Goal: Task Accomplishment & Management: Manage account settings

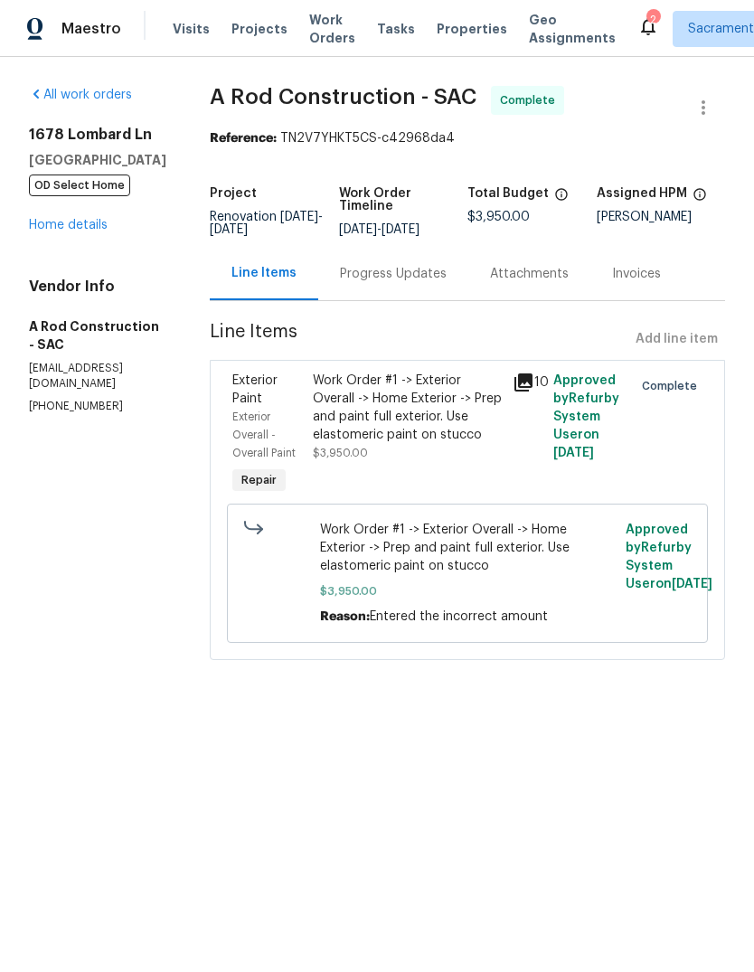
click at [178, 26] on span "Visits" at bounding box center [191, 29] width 37 height 18
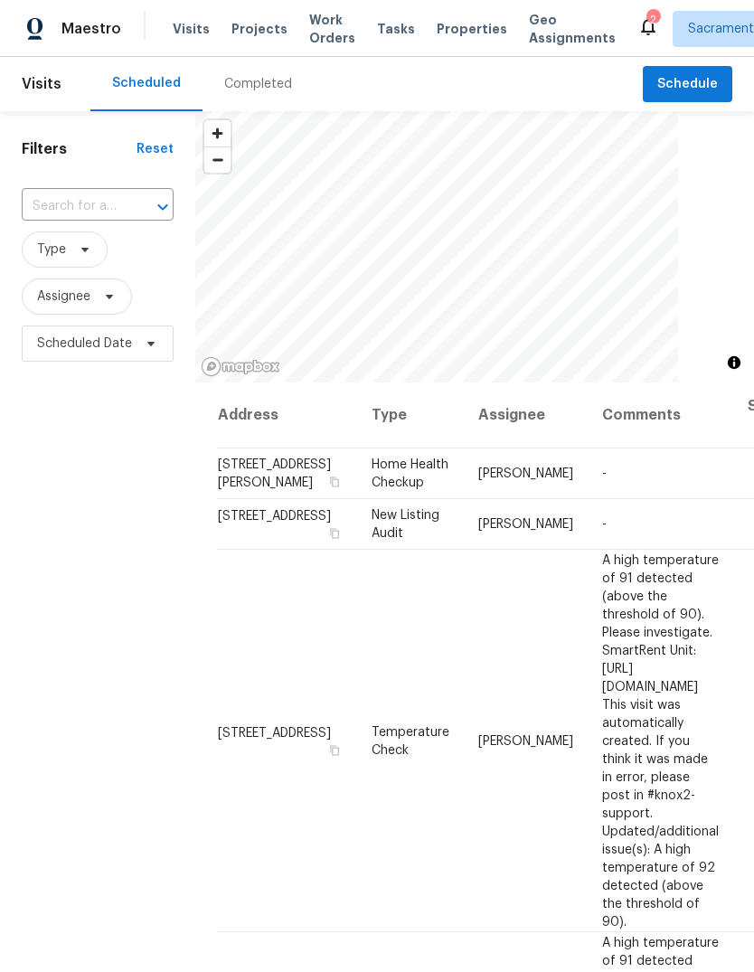
click at [121, 203] on input "text" at bounding box center [72, 207] width 101 height 28
type input "s"
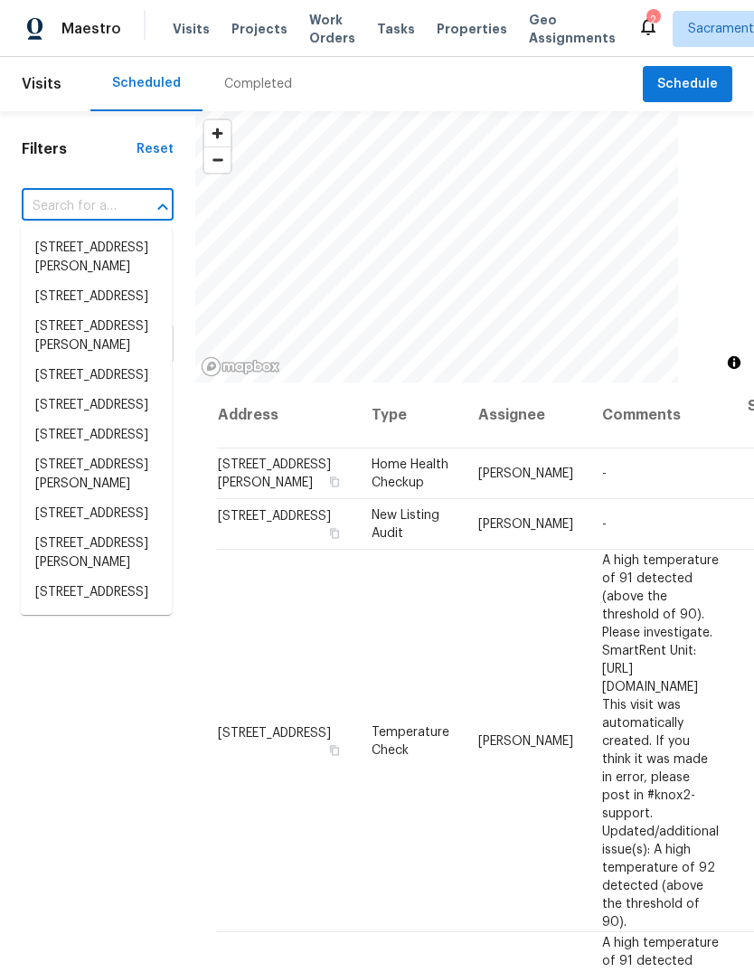
click at [106, 201] on input "text" at bounding box center [72, 207] width 101 height 28
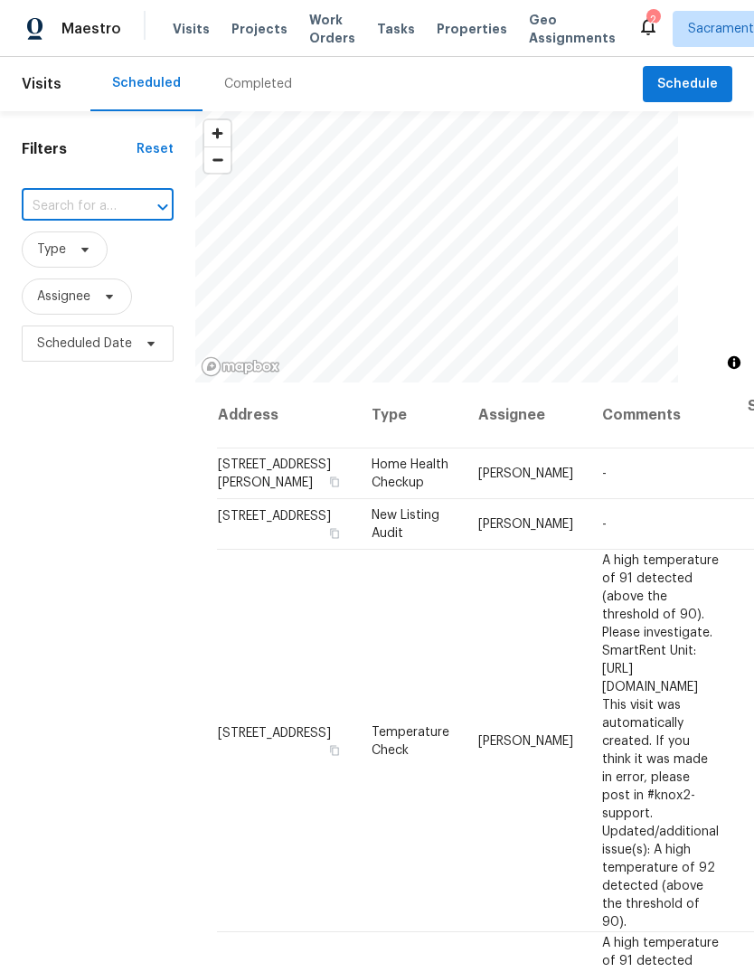
click at [109, 206] on input "text" at bounding box center [72, 207] width 101 height 28
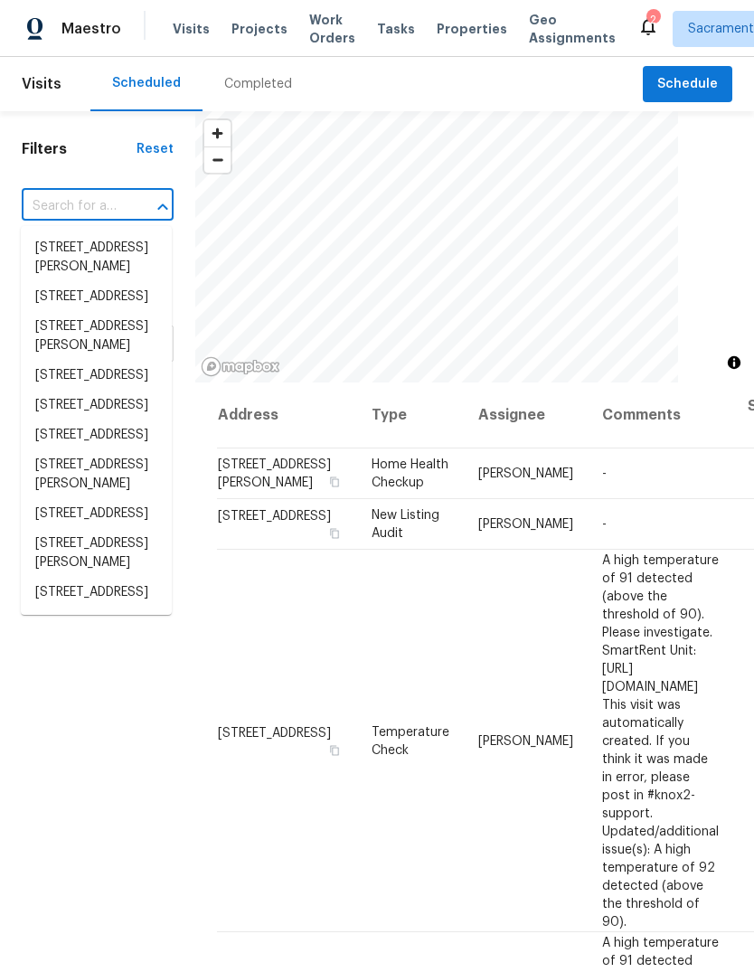
click at [96, 198] on input "text" at bounding box center [72, 207] width 101 height 28
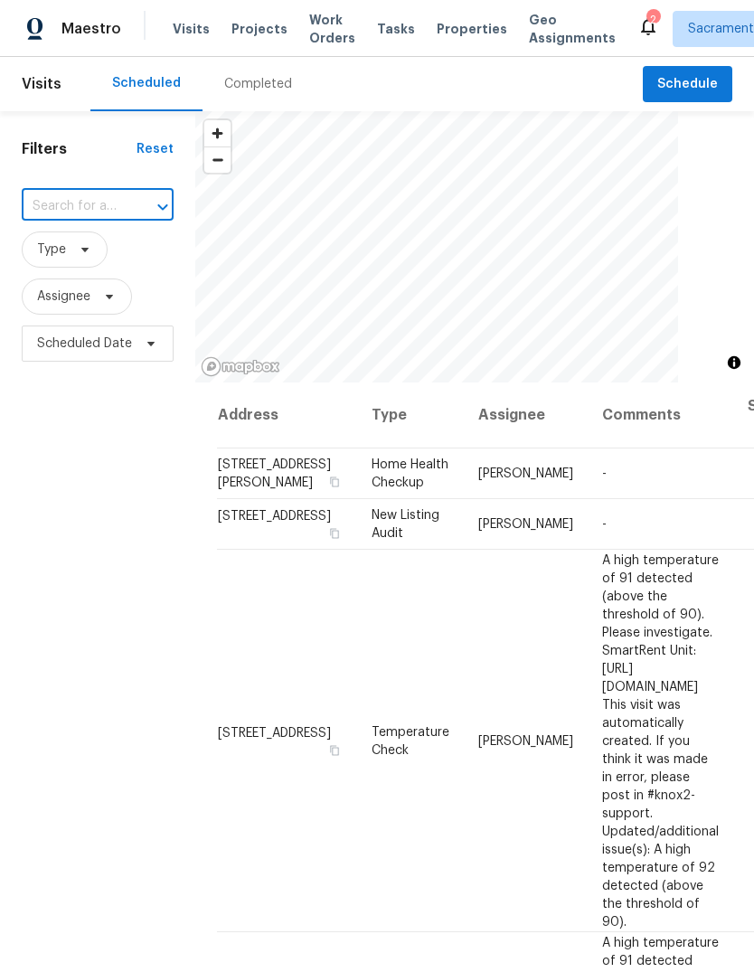
paste input "[STREET_ADDRESS]"
type input "[STREET_ADDRESS]"
click at [106, 251] on li "[STREET_ADDRESS]" at bounding box center [96, 248] width 151 height 30
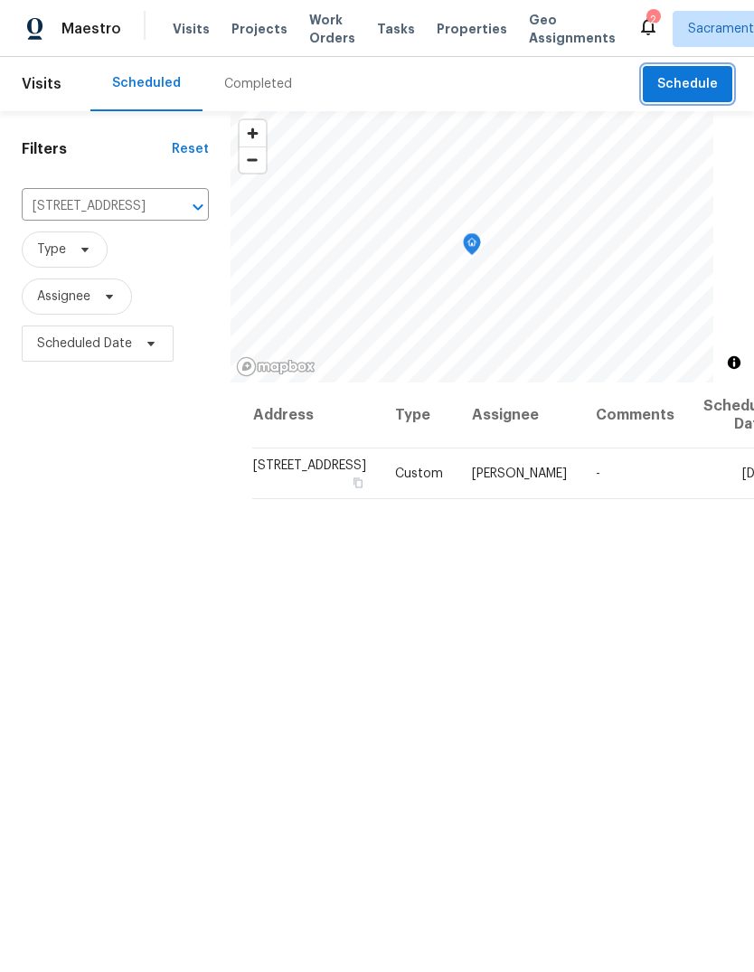
click at [685, 86] on span "Schedule" at bounding box center [688, 84] width 61 height 23
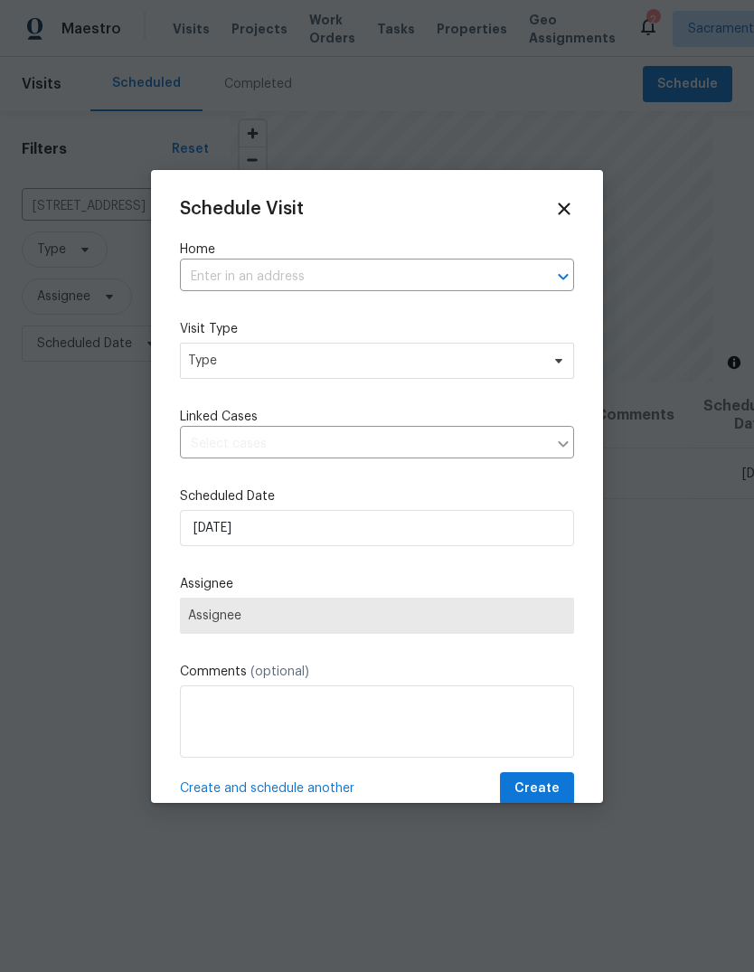
click at [310, 276] on input "text" at bounding box center [352, 277] width 344 height 28
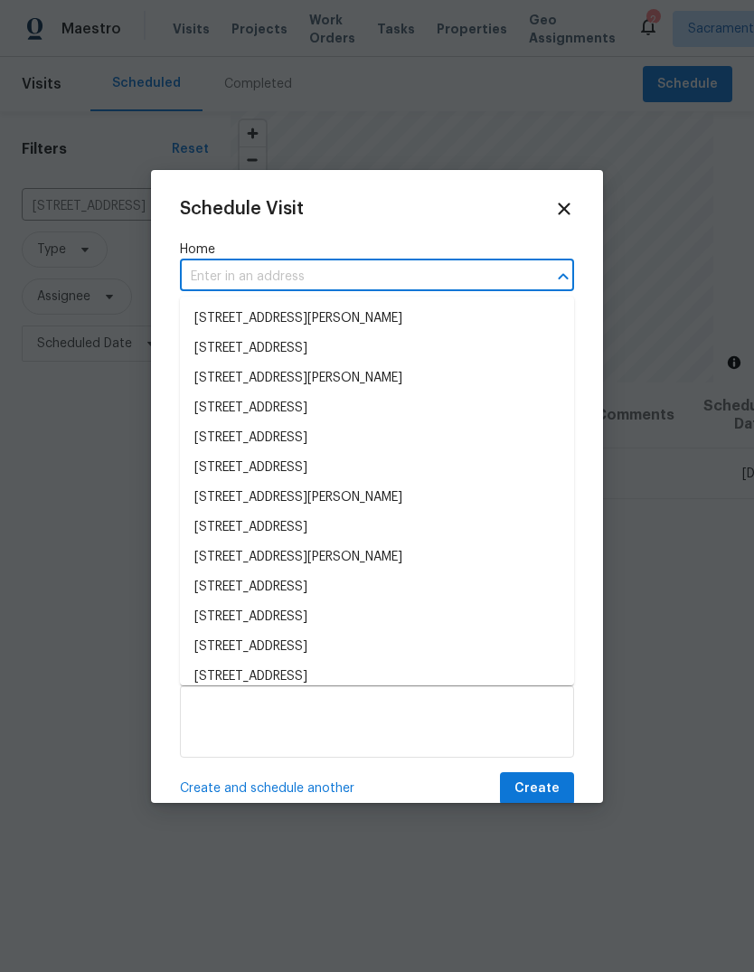
click at [319, 283] on input "text" at bounding box center [352, 277] width 344 height 28
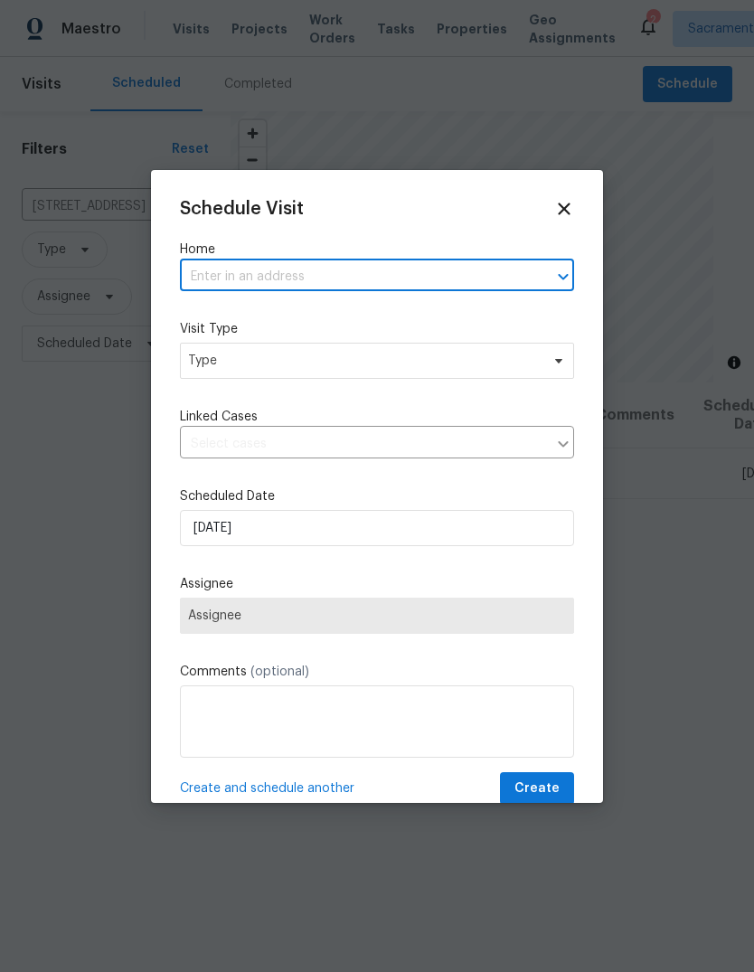
paste input "[STREET_ADDRESS]"
type input "[STREET_ADDRESS]"
click at [379, 313] on li "[STREET_ADDRESS]" at bounding box center [377, 319] width 394 height 30
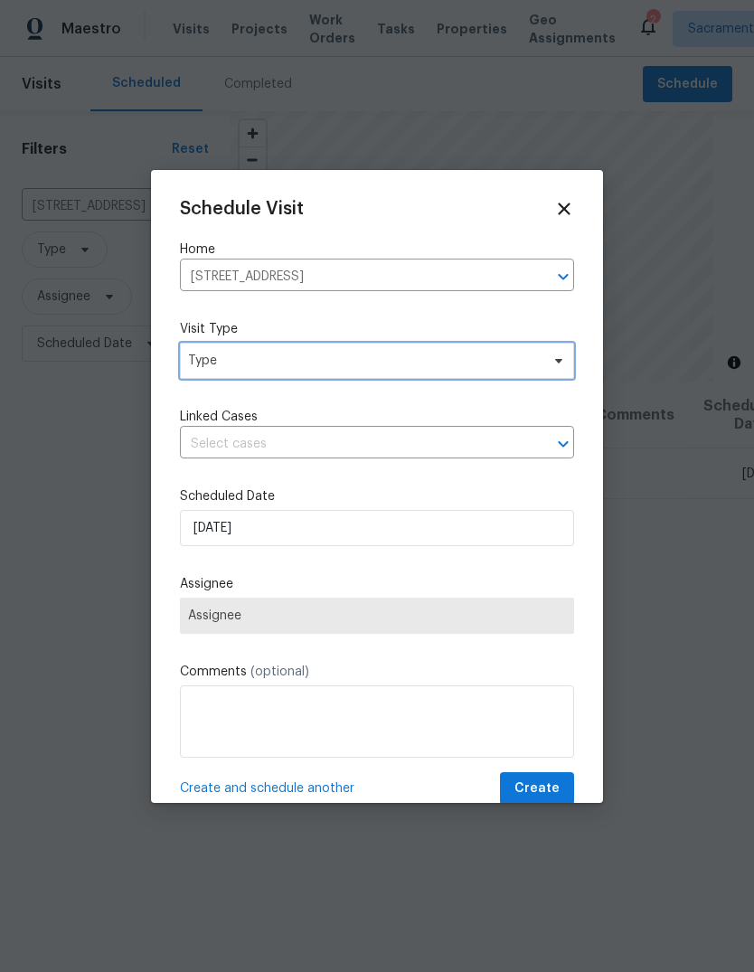
click at [341, 365] on span "Type" at bounding box center [364, 361] width 352 height 18
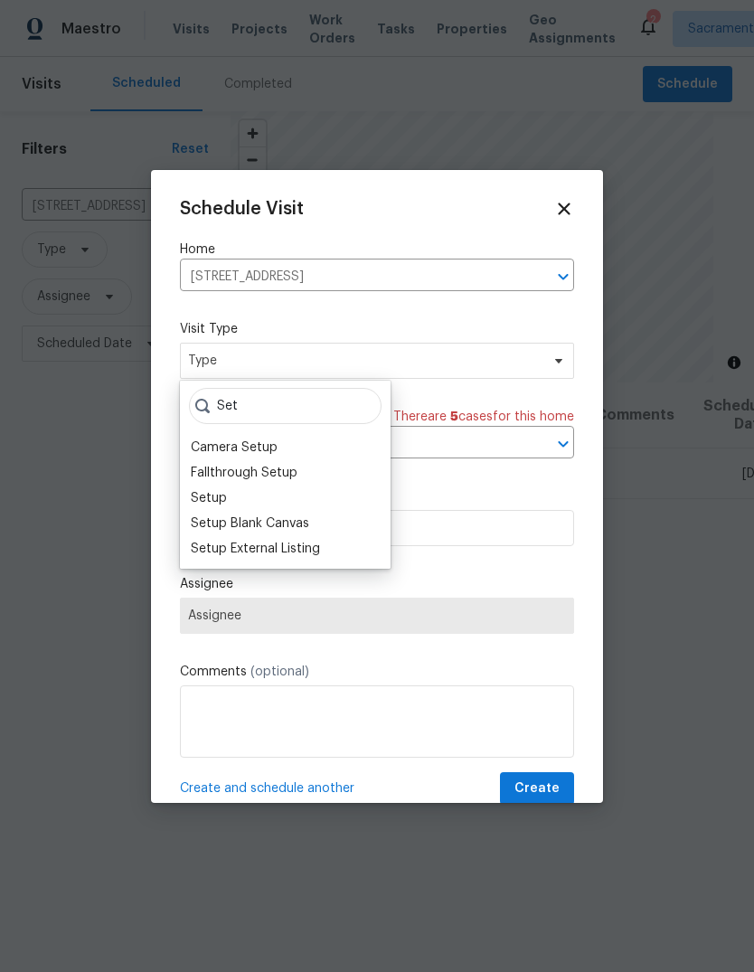
type input "Set"
click at [242, 500] on div "Setup" at bounding box center [285, 498] width 200 height 25
click at [196, 497] on div "Setup" at bounding box center [209, 498] width 36 height 18
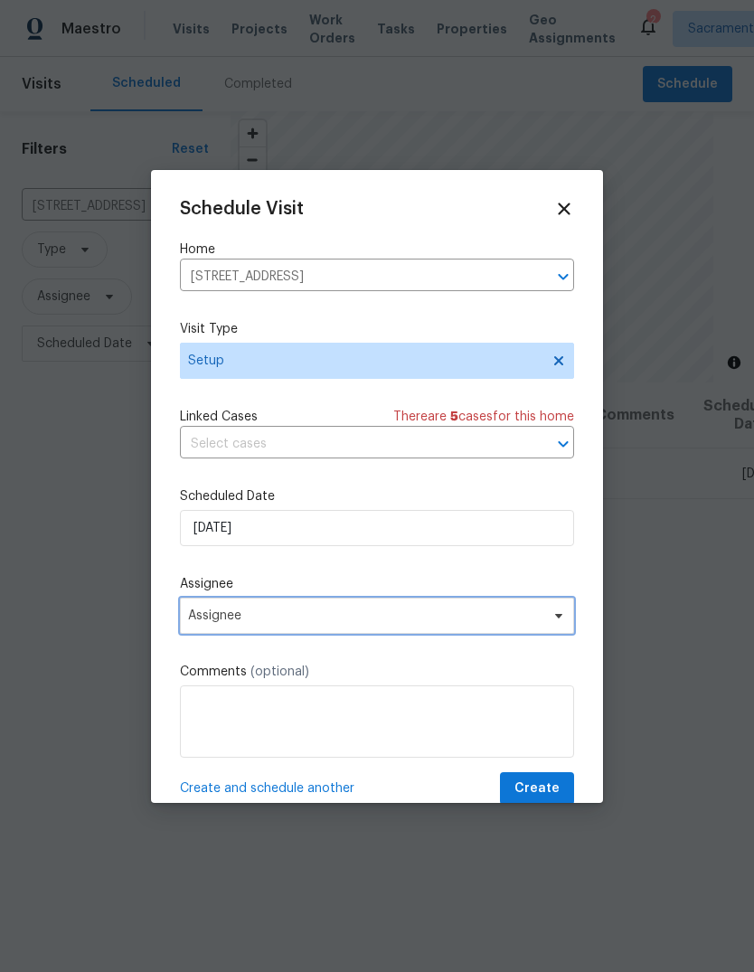
click at [556, 623] on icon at bounding box center [559, 616] width 14 height 14
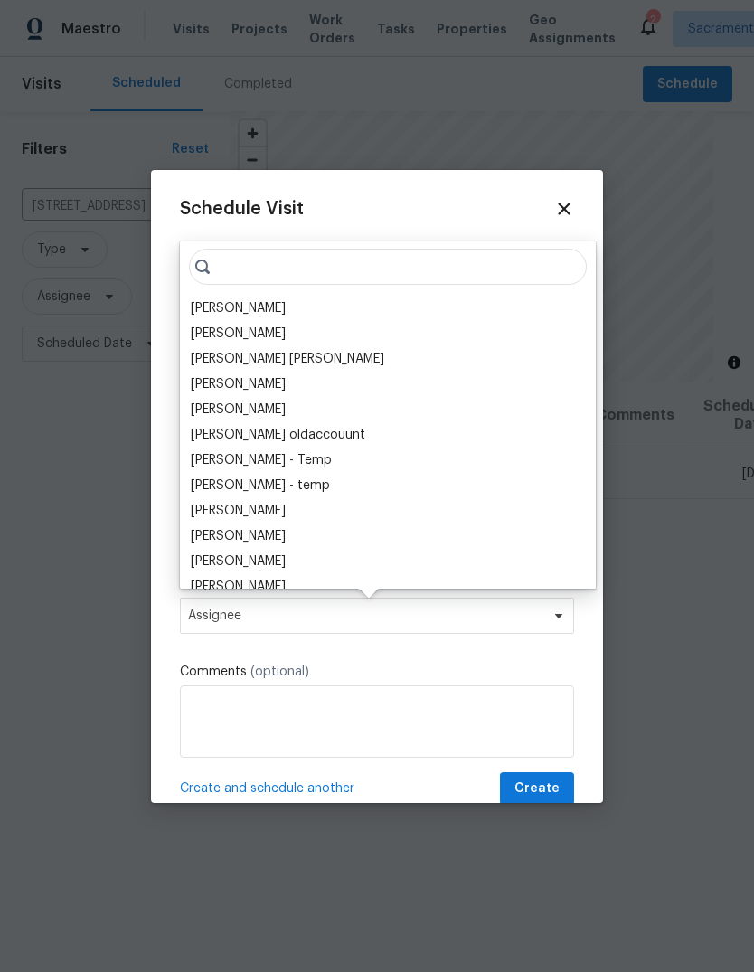
click at [314, 310] on div "[PERSON_NAME]" at bounding box center [387, 308] width 405 height 25
click at [223, 308] on div "[PERSON_NAME]" at bounding box center [238, 308] width 95 height 18
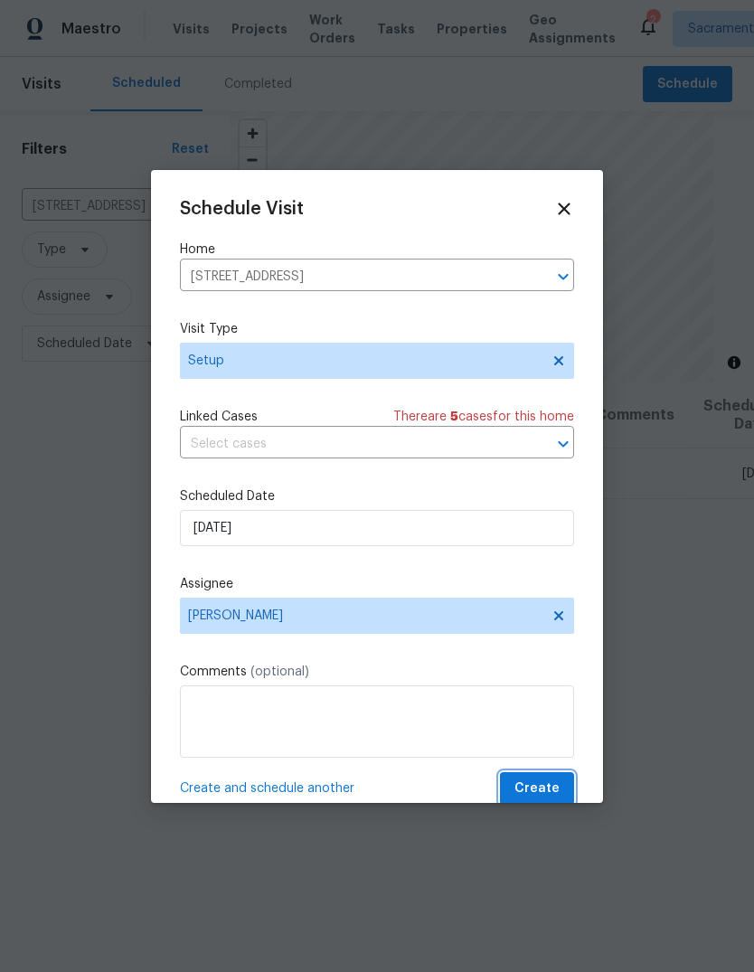
click at [553, 779] on button "Create" at bounding box center [537, 789] width 74 height 33
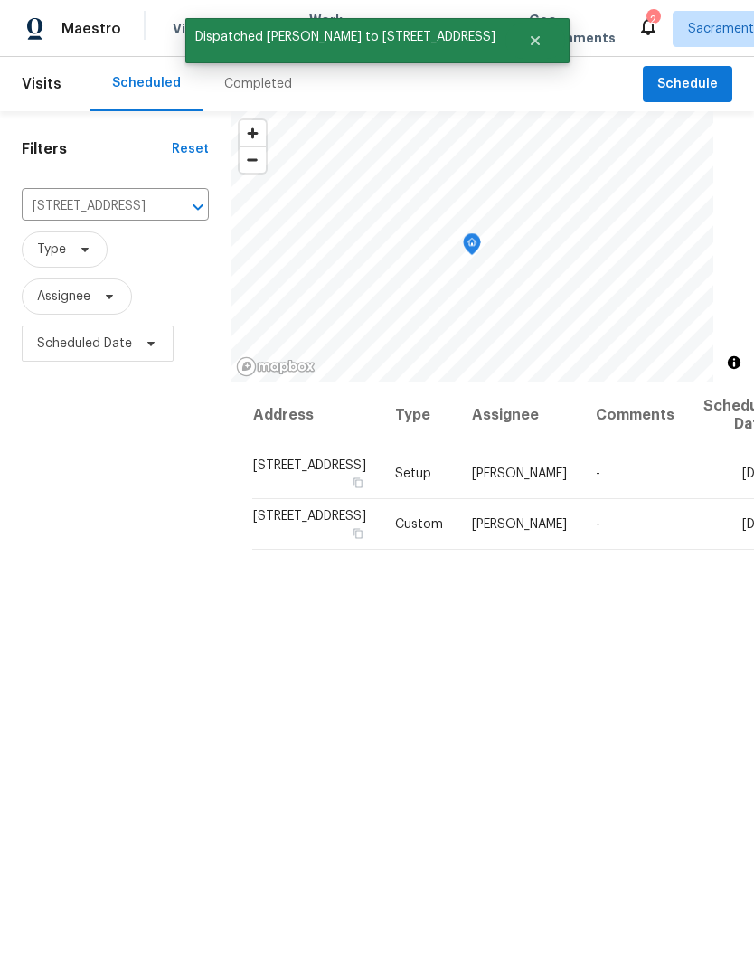
click at [638, 15] on icon at bounding box center [649, 26] width 22 height 22
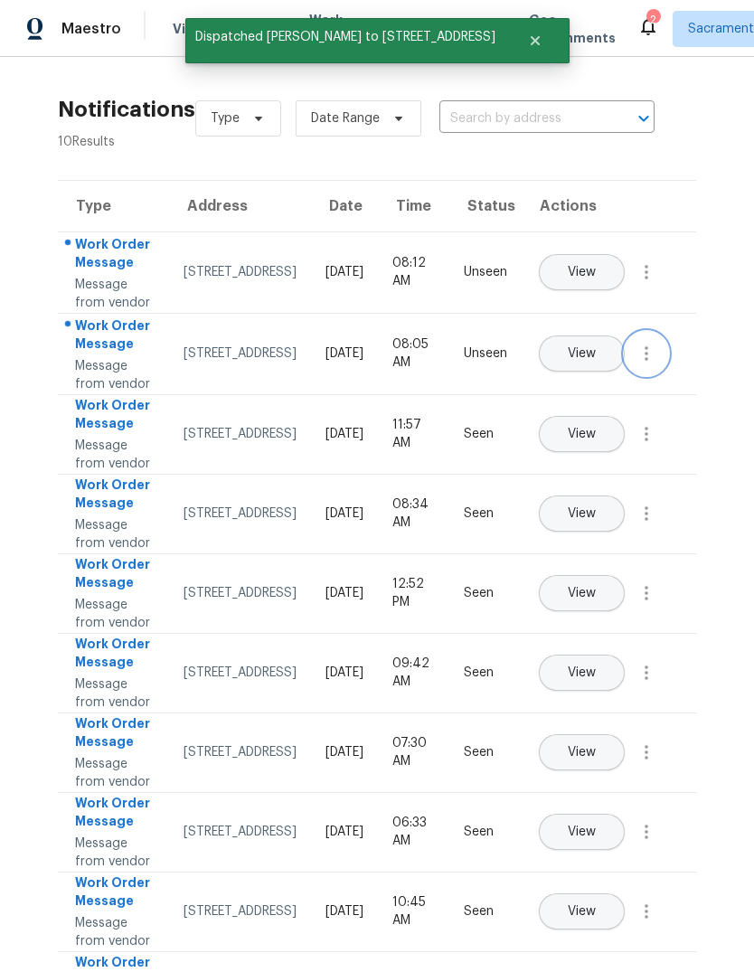
click at [655, 365] on icon "button" at bounding box center [647, 354] width 22 height 22
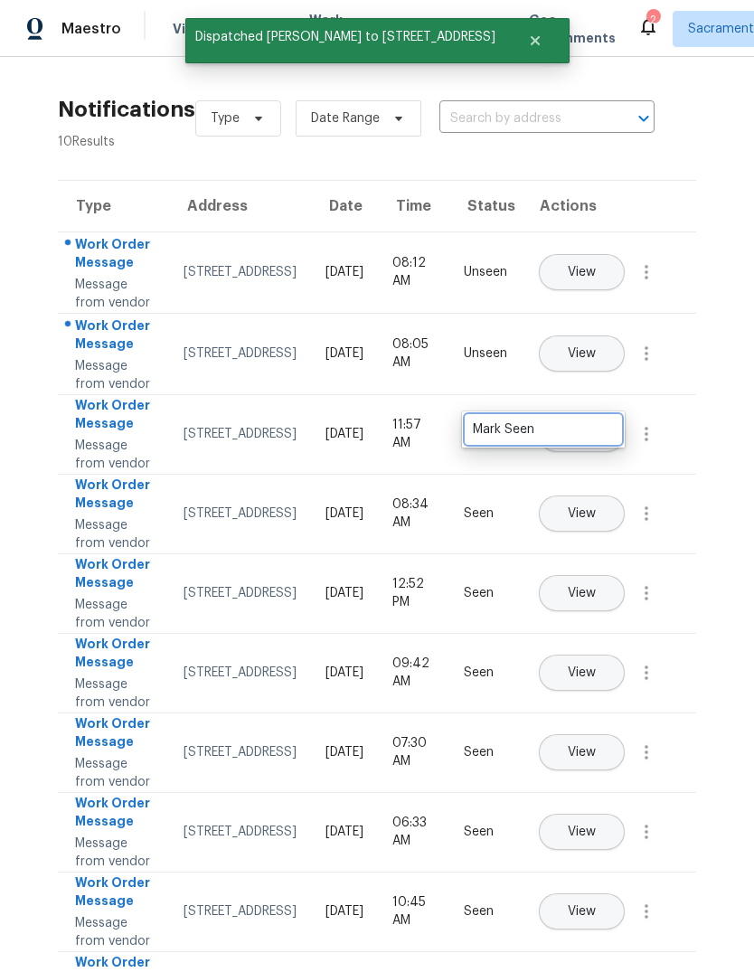
click at [602, 421] on div "Mark Seen" at bounding box center [543, 430] width 141 height 18
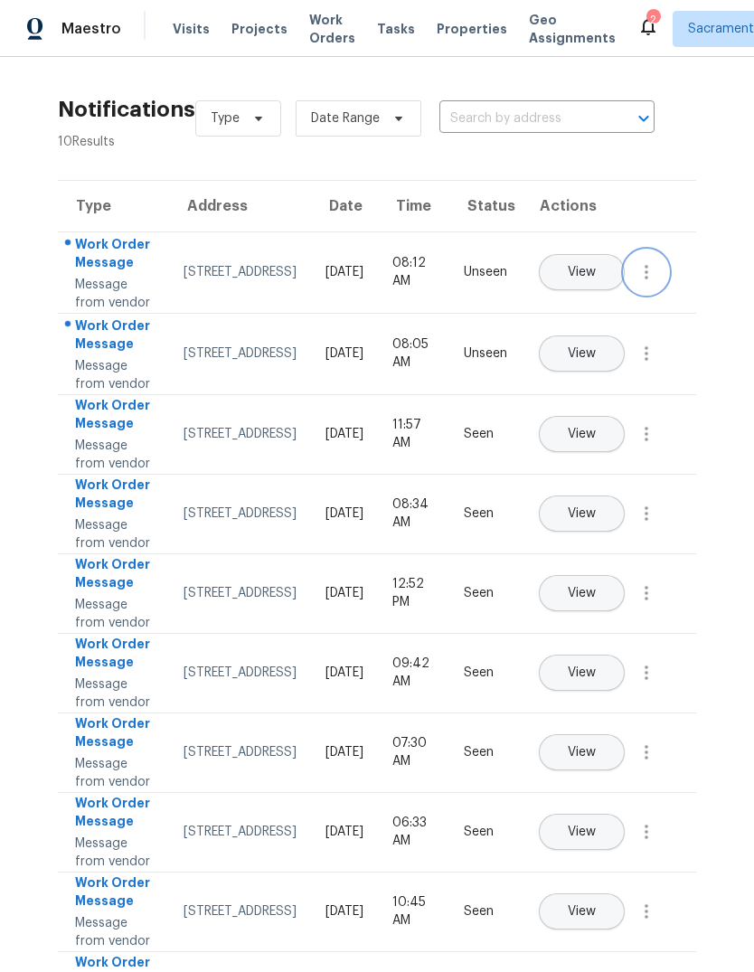
click at [645, 283] on icon "button" at bounding box center [647, 272] width 22 height 22
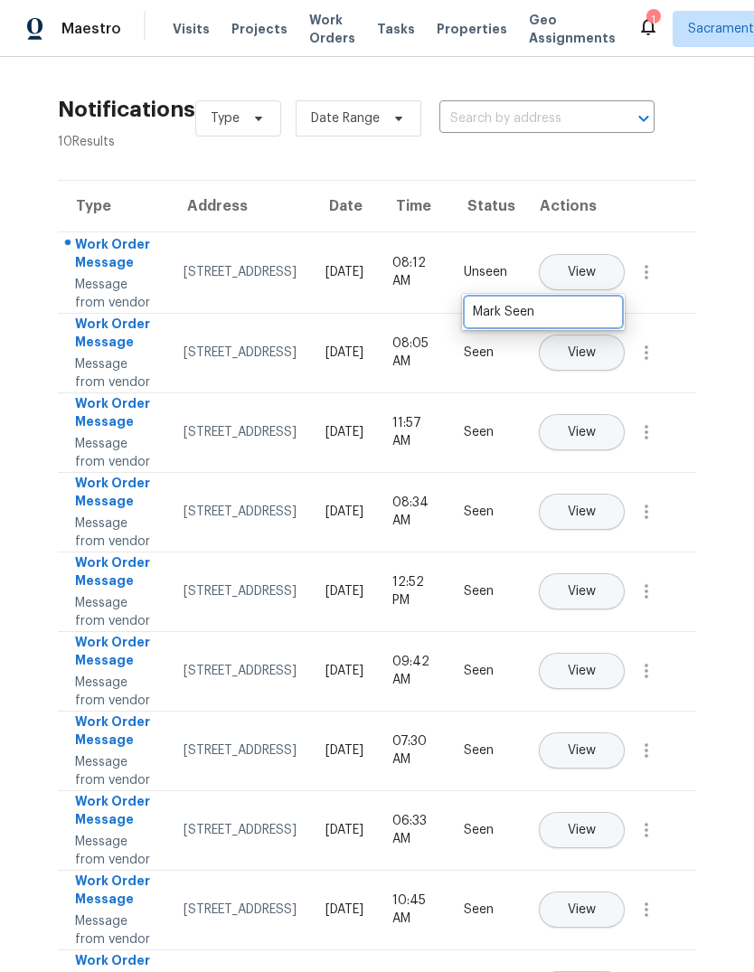
click at [614, 304] on link "Mark Seen" at bounding box center [544, 312] width 154 height 27
